Goal: Task Accomplishment & Management: Complete application form

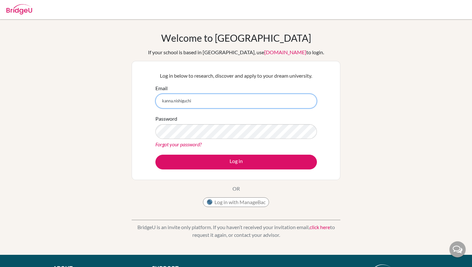
click at [257, 97] on input "kanna.nishiguchi" at bounding box center [237, 101] width 162 height 15
click at [246, 101] on input "kanna.nishiguchi" at bounding box center [237, 101] width 162 height 15
click at [444, 146] on div "Welcome to BridgeU If your school is based in China, use app.bridge-u.com.cn to…" at bounding box center [236, 137] width 472 height 210
click at [237, 101] on input "kanna.nishiguchi@students.aobajapan" at bounding box center [237, 101] width 162 height 15
type input "[EMAIL_ADDRESS][DOMAIN_NAME]"
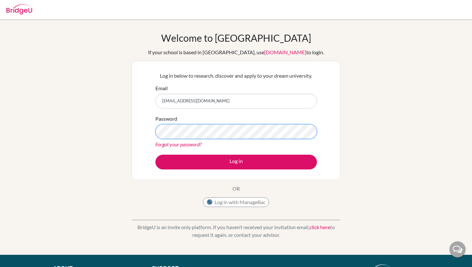
click at [156, 155] on button "Log in" at bounding box center [237, 162] width 162 height 15
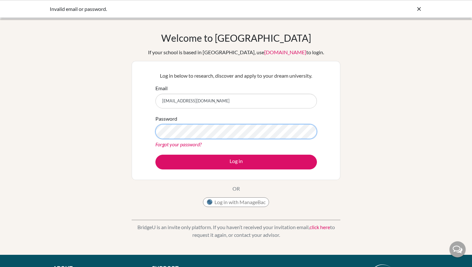
click at [156, 155] on button "Log in" at bounding box center [237, 162] width 162 height 15
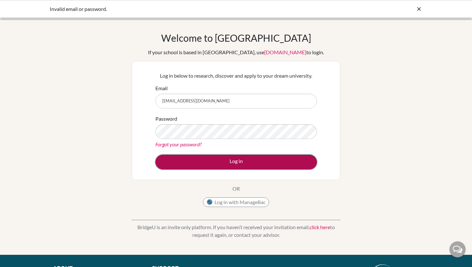
click at [246, 158] on button "Log in" at bounding box center [237, 162] width 162 height 15
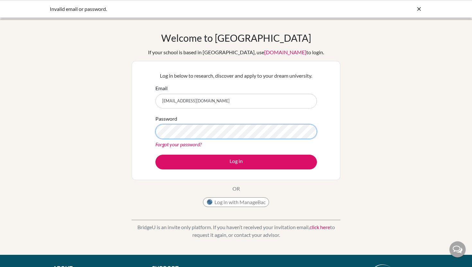
click at [156, 155] on button "Log in" at bounding box center [237, 162] width 162 height 15
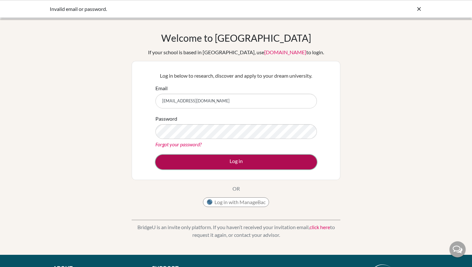
click at [306, 159] on button "Log in" at bounding box center [237, 162] width 162 height 15
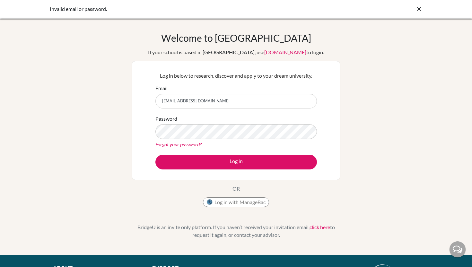
drag, startPoint x: 270, startPoint y: 101, endPoint x: 154, endPoint y: 93, distance: 116.0
click at [154, 93] on div "Log in below to research, discover and apply to your dream university. Email ka…" at bounding box center [236, 121] width 170 height 106
click at [441, 133] on div "Welcome to BridgeU If your school is based in China, use app.bridge-u.com.cn to…" at bounding box center [236, 137] width 472 height 210
click at [261, 100] on input "[EMAIL_ADDRESS][DOMAIN_NAME]" at bounding box center [237, 101] width 162 height 15
click at [382, 81] on div "Welcome to BridgeU If your school is based in China, use app.bridge-u.com.cn to…" at bounding box center [236, 137] width 472 height 210
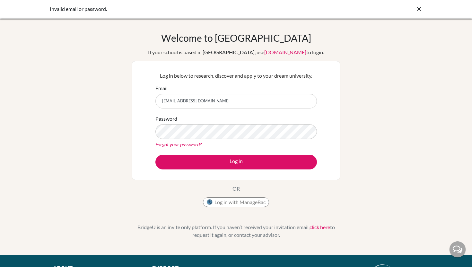
click at [368, 97] on div "Welcome to BridgeU If your school is based in China, use app.bridge-u.com.cn to…" at bounding box center [236, 137] width 472 height 210
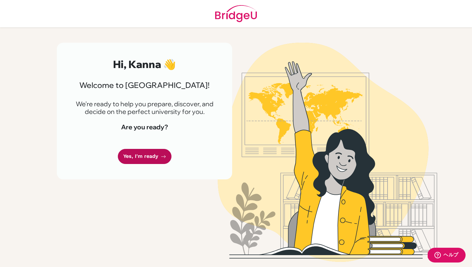
click at [164, 158] on icon at bounding box center [163, 156] width 5 height 5
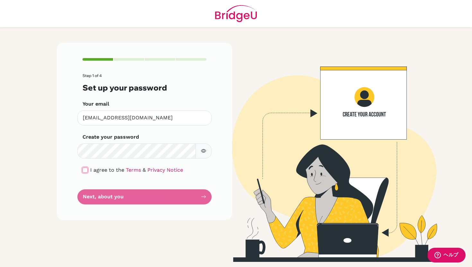
click at [87, 170] on input "checkbox" at bounding box center [85, 170] width 5 height 5
checkbox input "true"
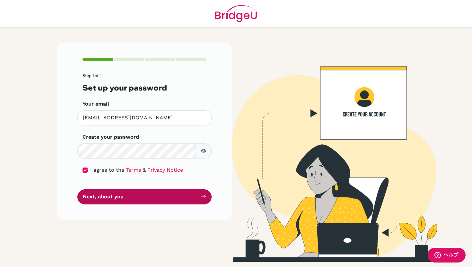
click at [111, 196] on button "Next, about you" at bounding box center [144, 197] width 134 height 15
